Goal: Check status: Check status

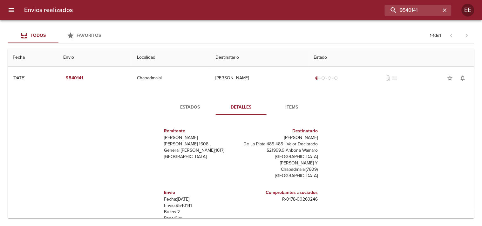
click at [409, 11] on input "9540141" at bounding box center [413, 10] width 56 height 11
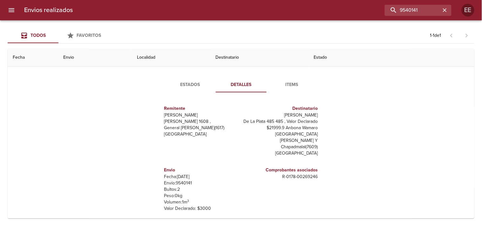
click at [409, 11] on input "9540141" at bounding box center [413, 10] width 56 height 11
type input "270606"
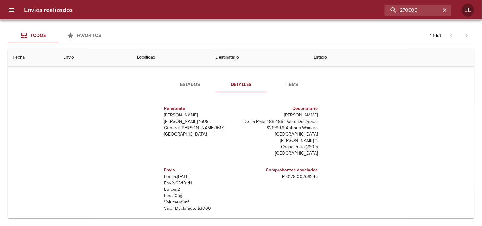
scroll to position [0, 0]
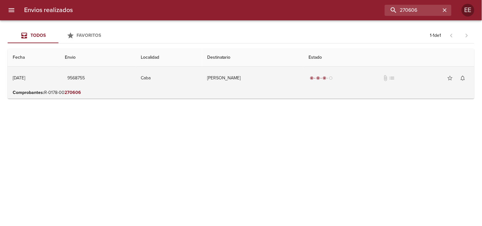
click at [228, 83] on td "[PERSON_NAME]" at bounding box center [252, 78] width 101 height 23
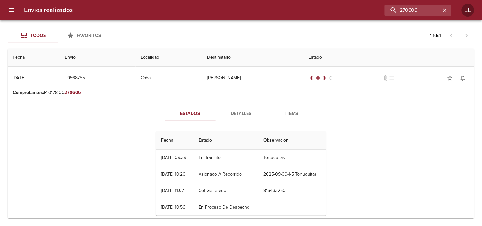
click at [229, 108] on button "Detalles" at bounding box center [241, 113] width 51 height 15
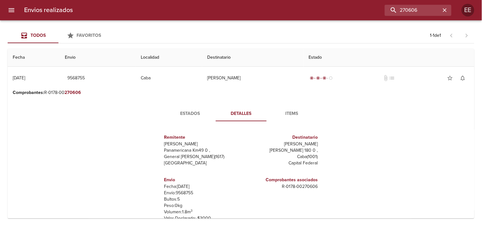
click at [199, 109] on button "Estados" at bounding box center [190, 113] width 51 height 15
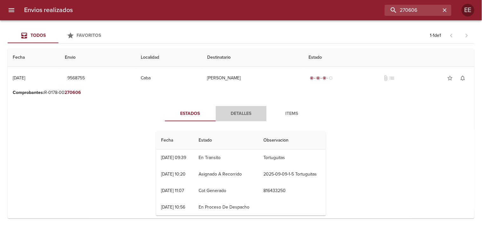
click at [234, 113] on span "Detalles" at bounding box center [241, 114] width 43 height 8
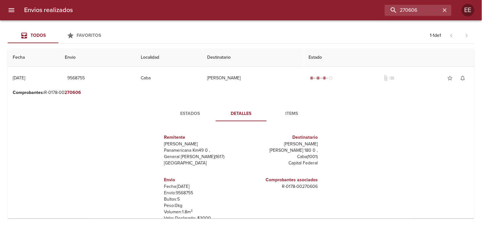
click at [186, 194] on p "Envío: 9568755" at bounding box center [201, 193] width 74 height 6
copy p "9568755"
